Goal: Information Seeking & Learning: Learn about a topic

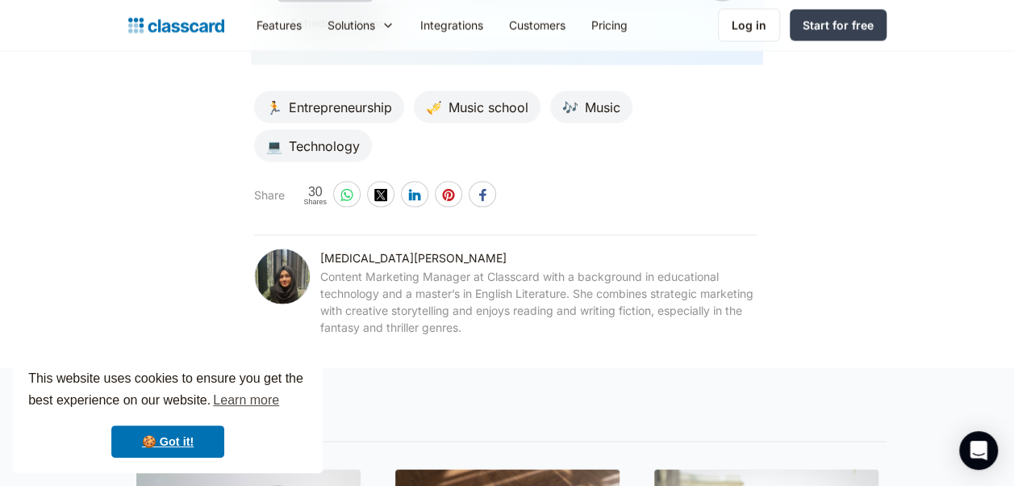
scroll to position [7221, 0]
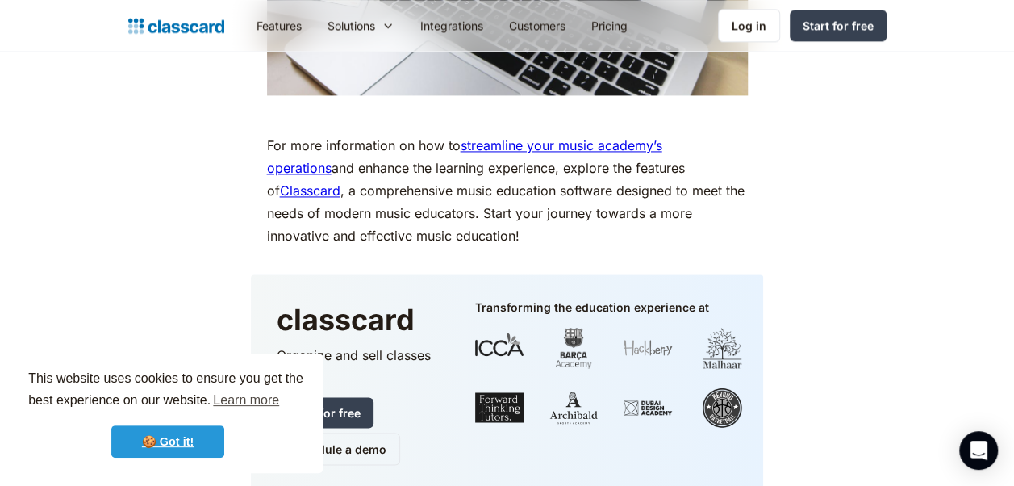
click at [173, 435] on link "🍪 Got it!" at bounding box center [167, 441] width 113 height 32
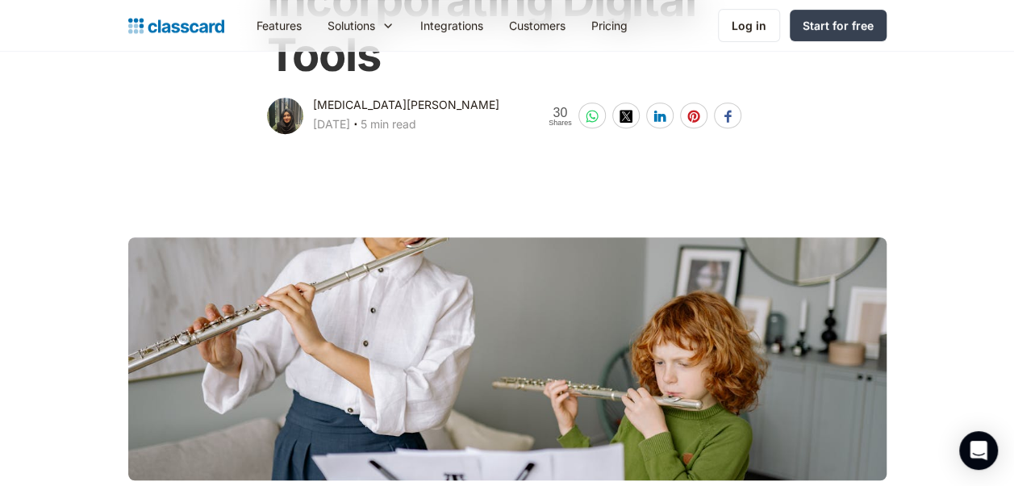
scroll to position [0, 0]
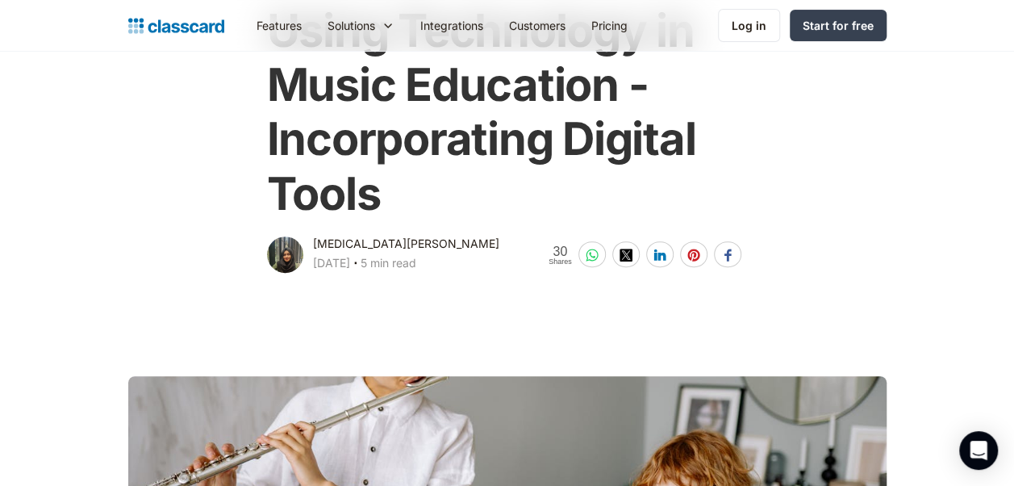
scroll to position [2, 0]
